Goal: Check status: Check status

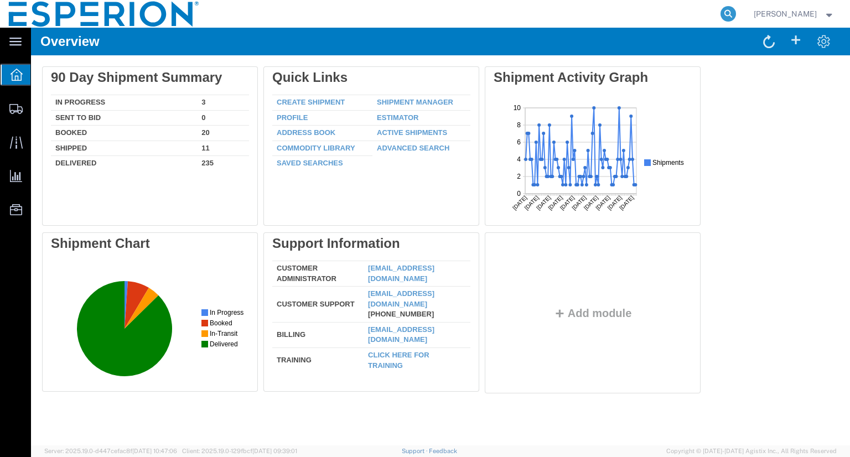
click at [735, 15] on icon at bounding box center [728, 13] width 15 height 15
click at [699, 14] on input "search" at bounding box center [552, 14] width 336 height 27
paste input "56807181"
type input "56807181"
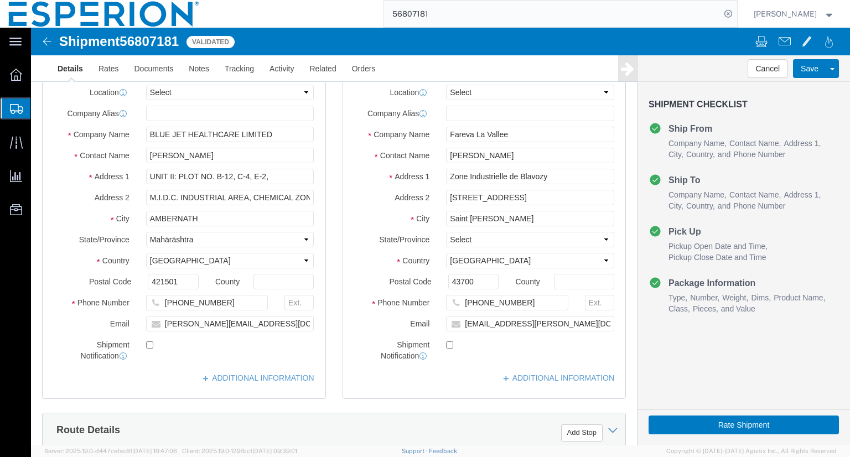
type input "1:10 AM"
type input "7:05 AM"
type input "11:30 AM"
type input "8:00 AM"
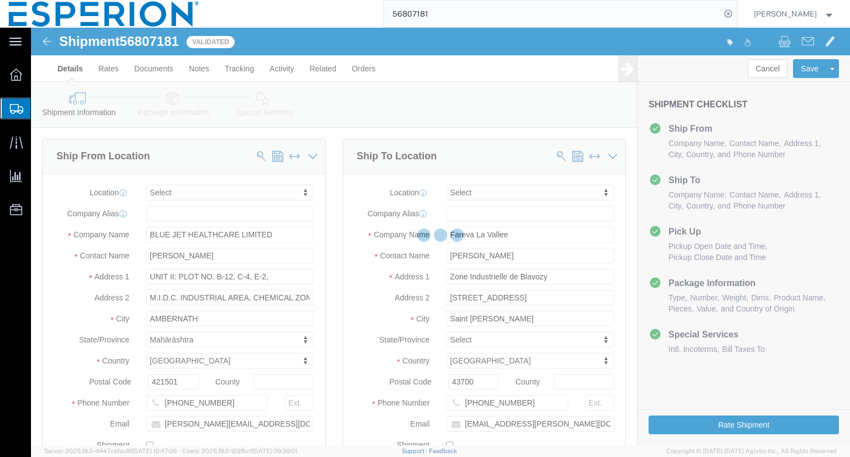
select select
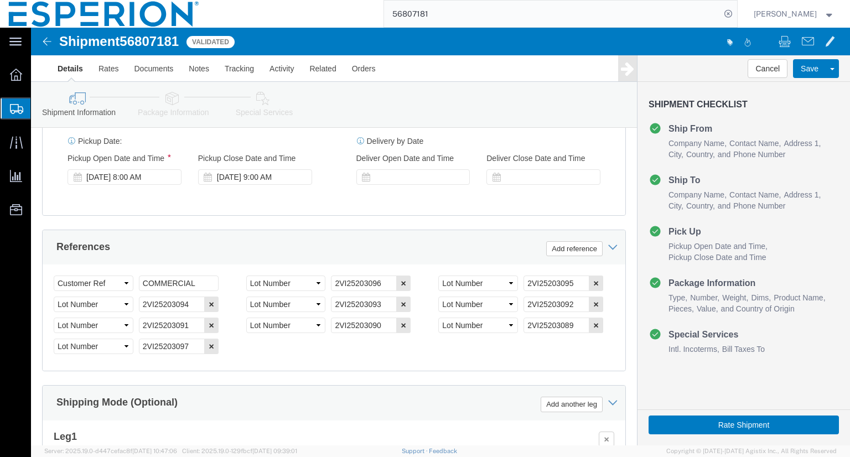
scroll to position [609, 0]
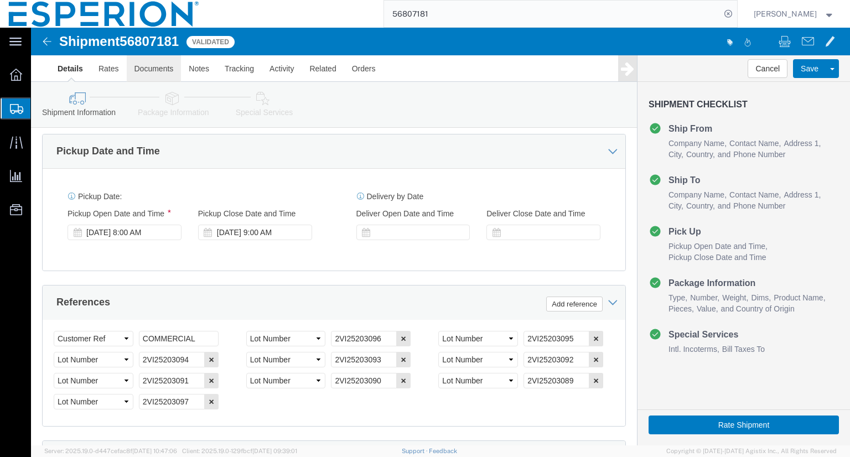
click link "Documents"
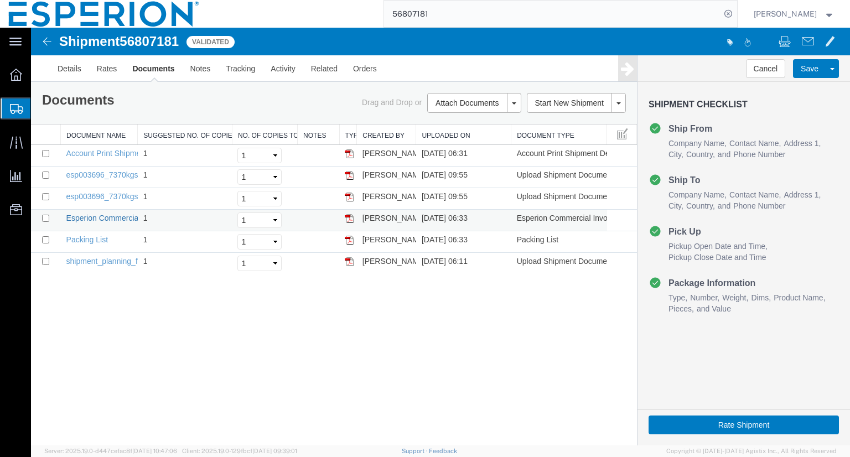
click at [105, 214] on link "Esperion Commercial Invoice" at bounding box center [116, 218] width 101 height 9
click at [97, 69] on link "Rates" at bounding box center [107, 68] width 36 height 27
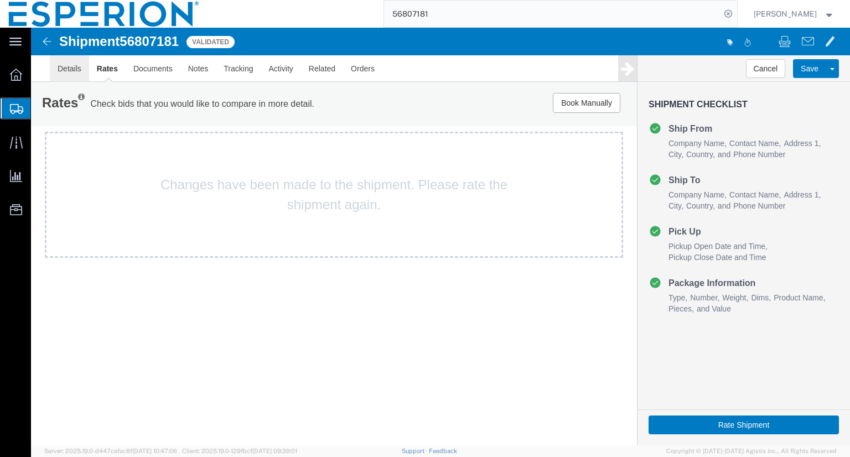
click at [64, 67] on link "Details" at bounding box center [69, 68] width 39 height 27
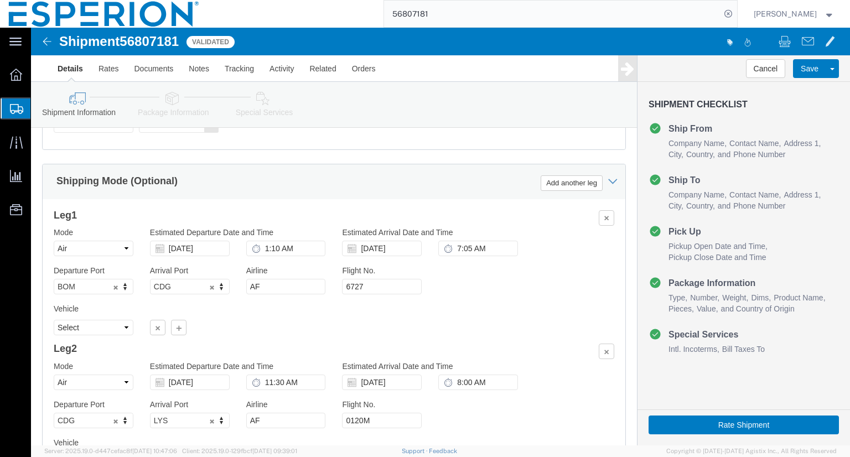
scroll to position [1005, 0]
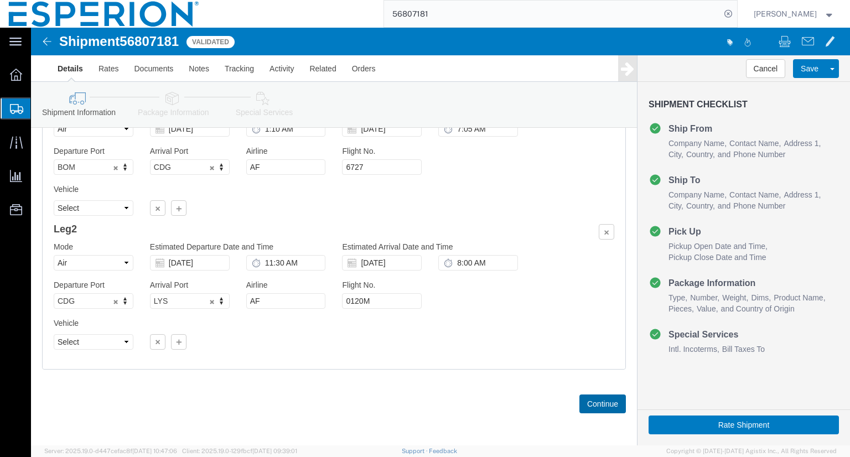
click button "Continue"
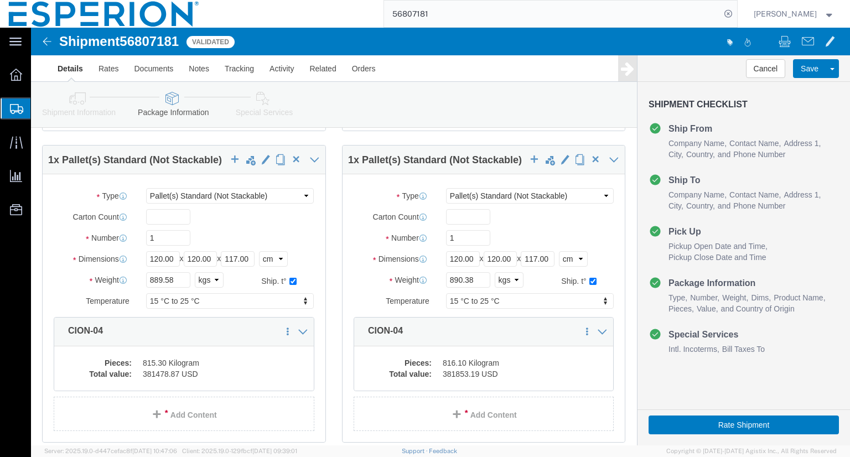
scroll to position [646, 0]
